Goal: Task Accomplishment & Management: Manage account settings

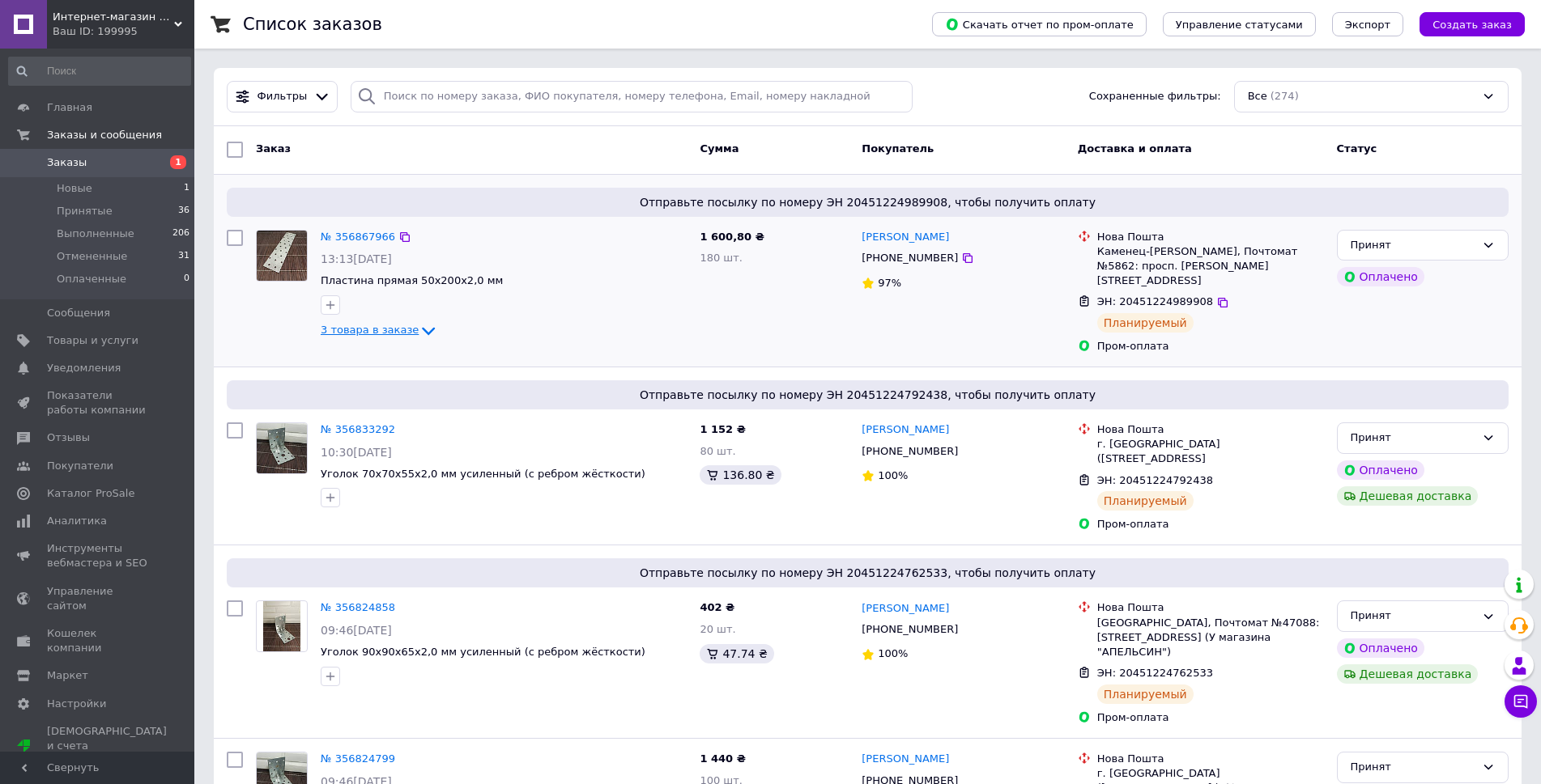
click at [379, 332] on span "3 товара в заказе" at bounding box center [369, 330] width 98 height 12
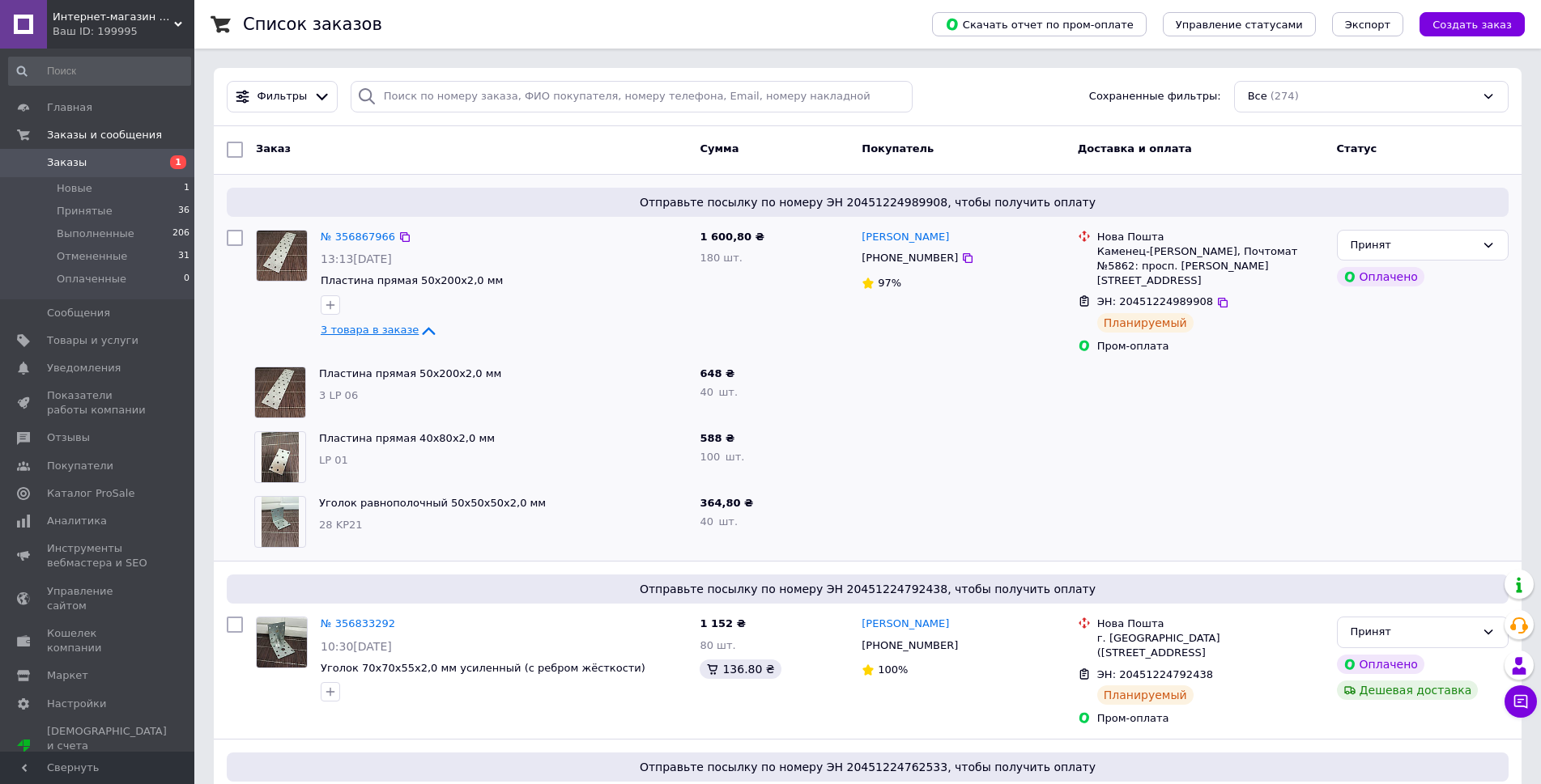
click at [379, 332] on span "3 товара в заказе" at bounding box center [369, 330] width 98 height 12
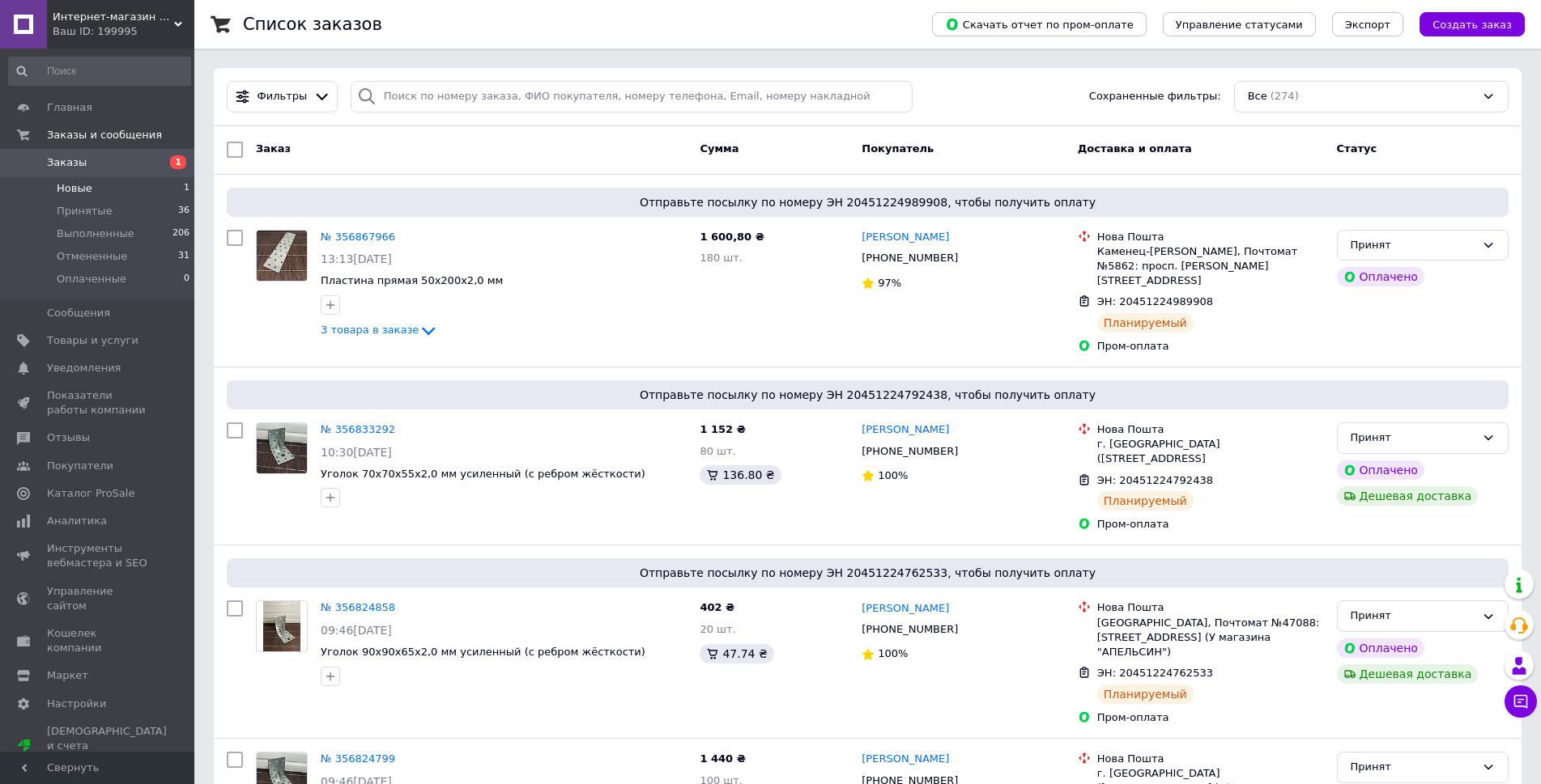
click at [156, 189] on li "Новые 1" at bounding box center [99, 189] width 199 height 23
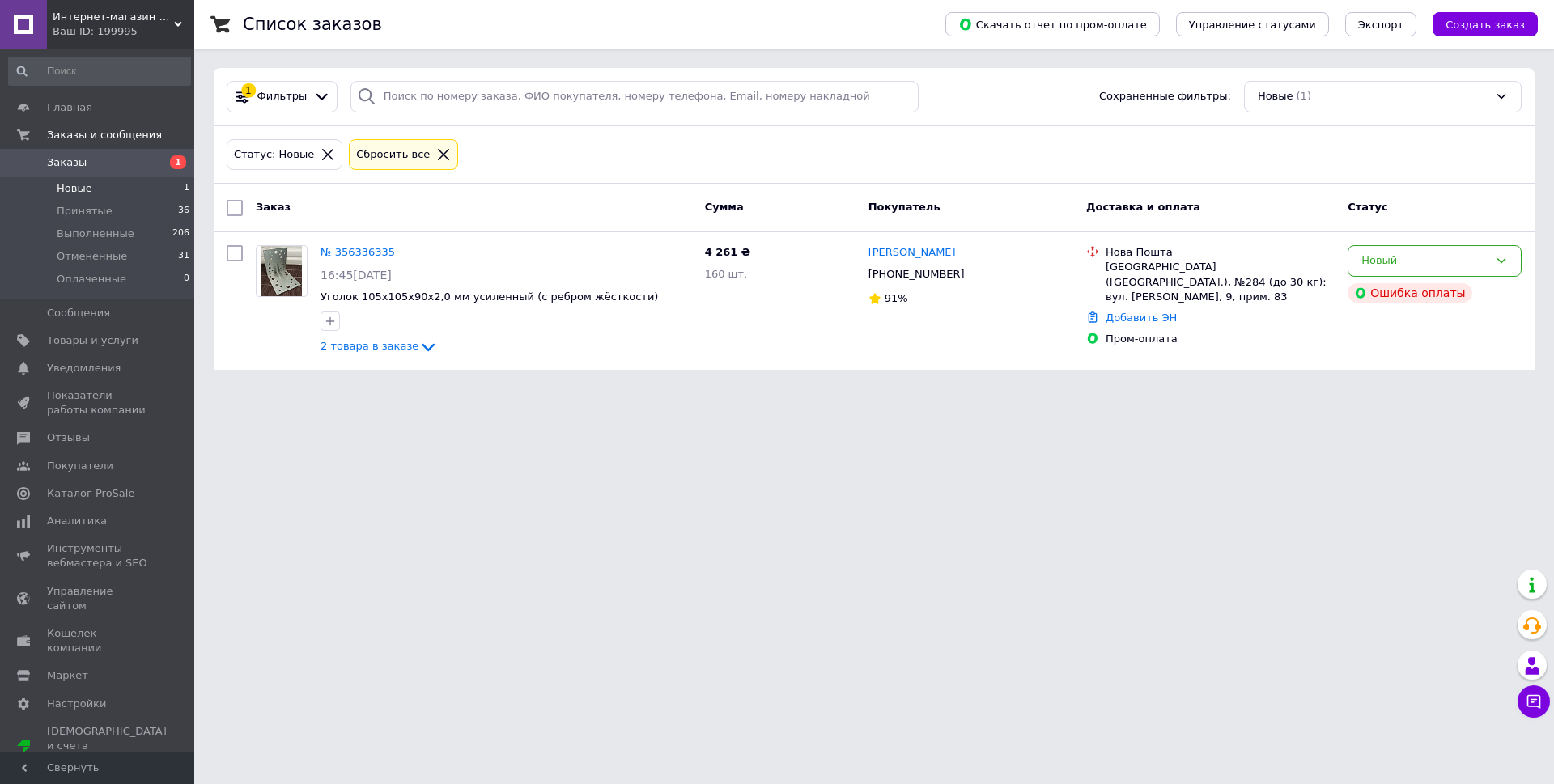
click at [145, 186] on li "Новые 1" at bounding box center [99, 189] width 199 height 23
click at [89, 166] on span "Заказы" at bounding box center [98, 162] width 103 height 15
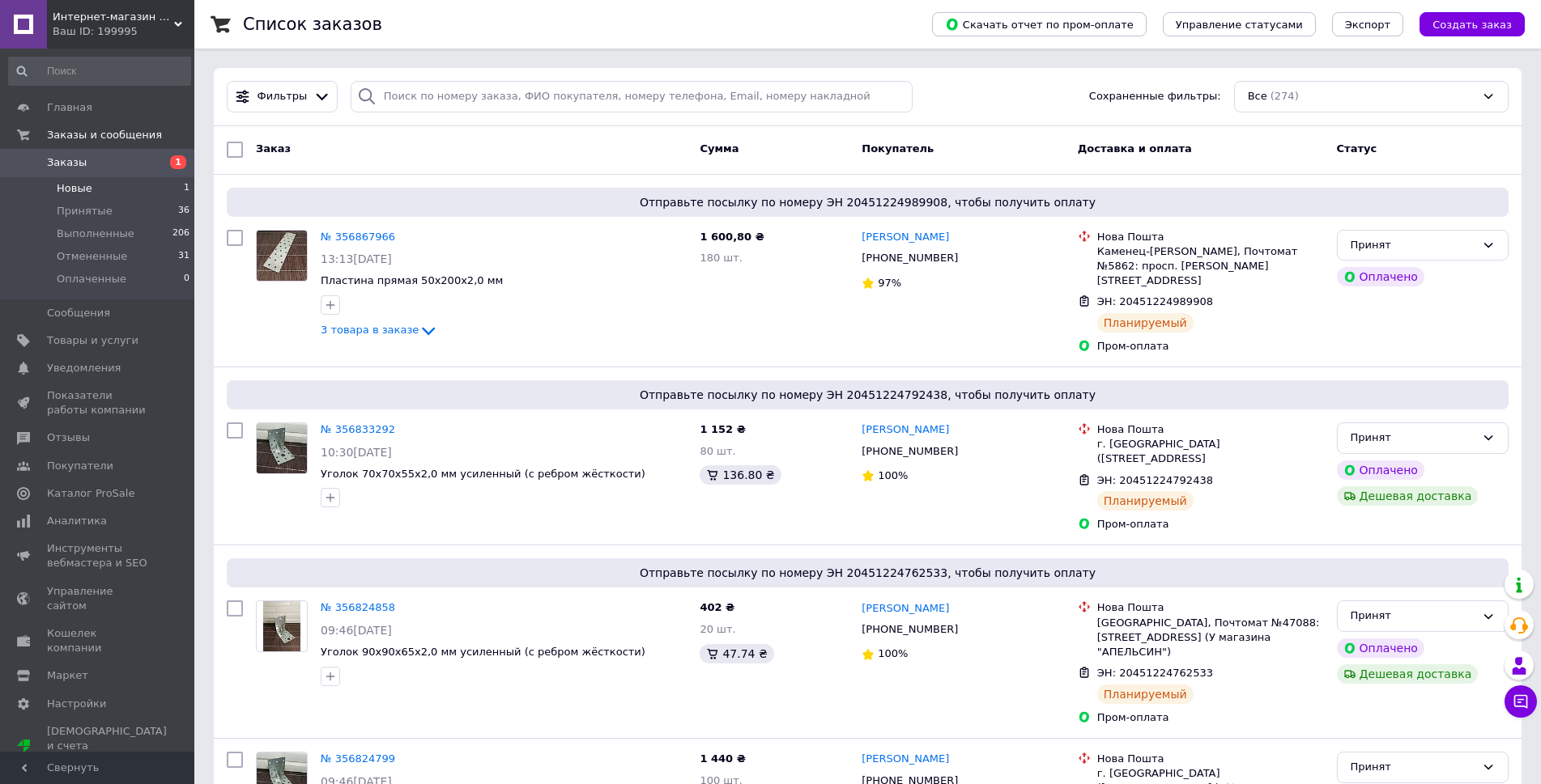
click at [104, 194] on li "Новые 1" at bounding box center [99, 189] width 199 height 23
